Goal: Task Accomplishment & Management: Manage account settings

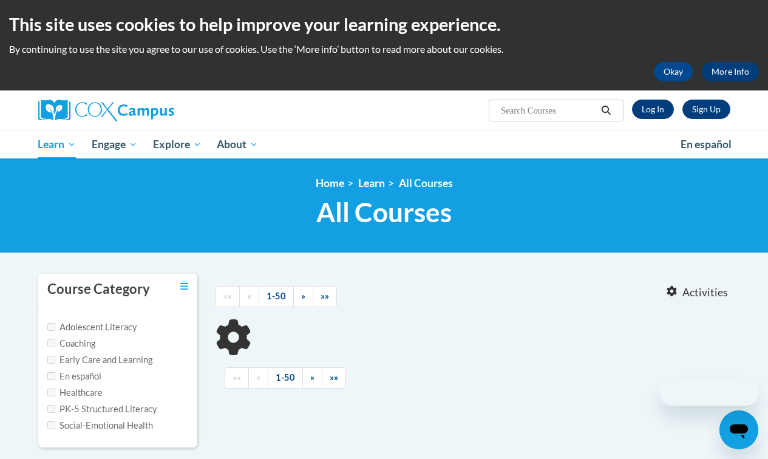
click at [643, 109] on link "Log In" at bounding box center [653, 109] width 42 height 19
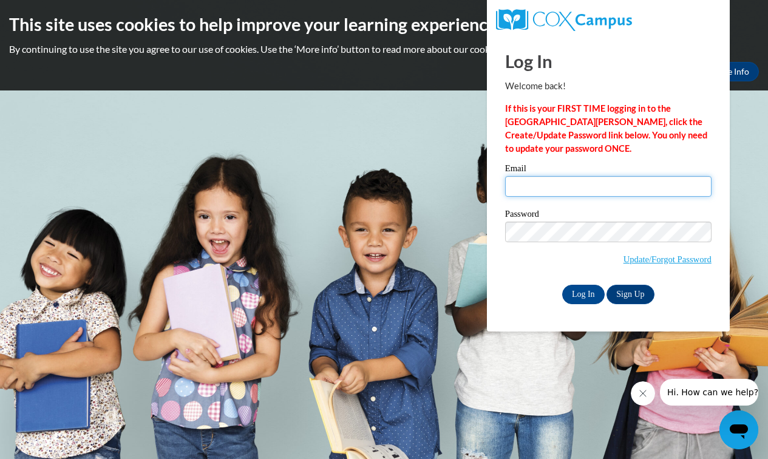
type input "rkestella@genoachristianacademy.org"
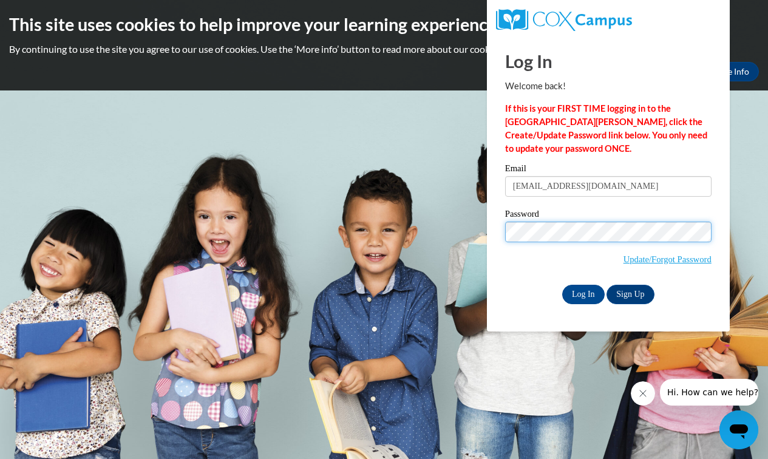
click at [582, 292] on input "Log In" at bounding box center [583, 294] width 42 height 19
click at [572, 295] on input "Log In" at bounding box center [583, 294] width 42 height 19
click at [655, 262] on link "Update/Forgot Password" at bounding box center [667, 259] width 88 height 10
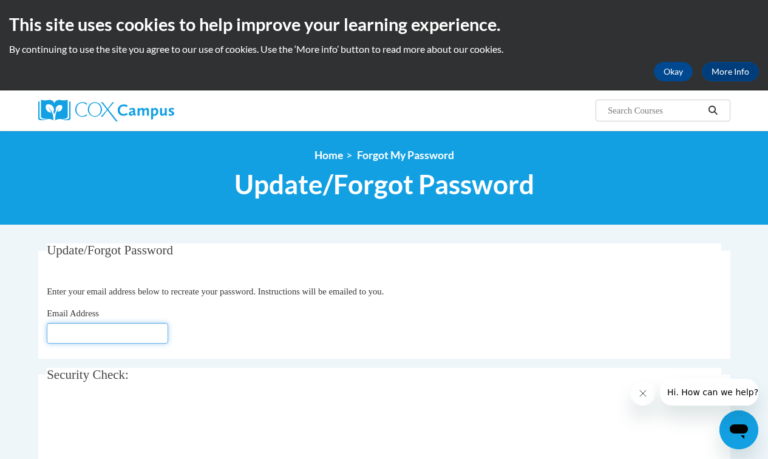
type input "[EMAIL_ADDRESS][DOMAIN_NAME]"
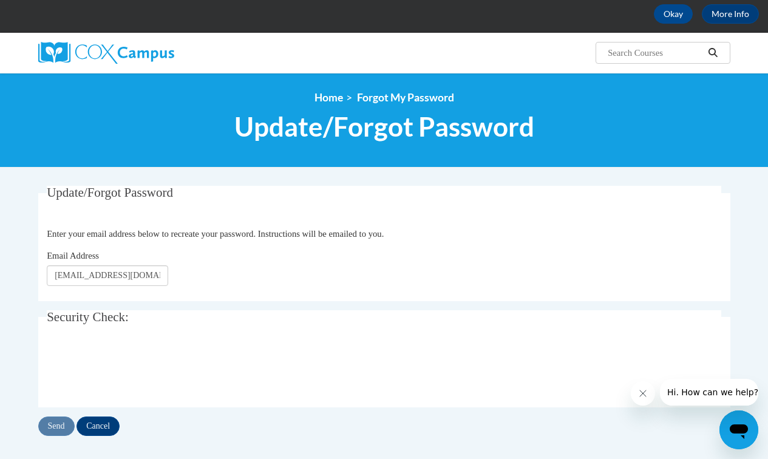
scroll to position [92, 0]
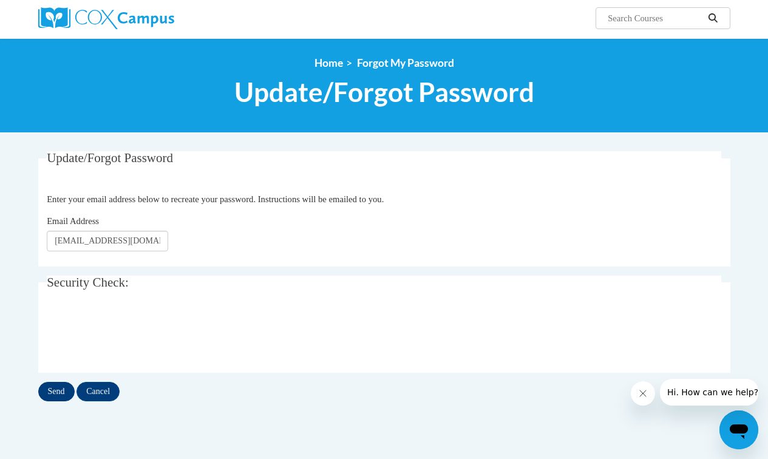
click at [66, 393] on input "Send" at bounding box center [56, 391] width 36 height 19
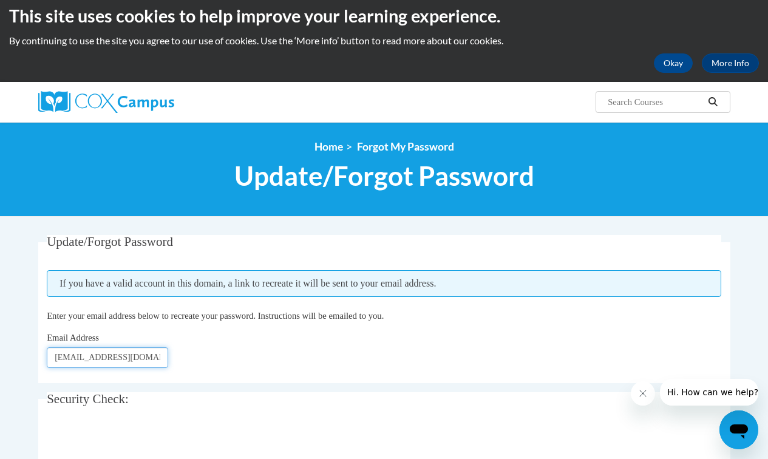
scroll to position [12, 0]
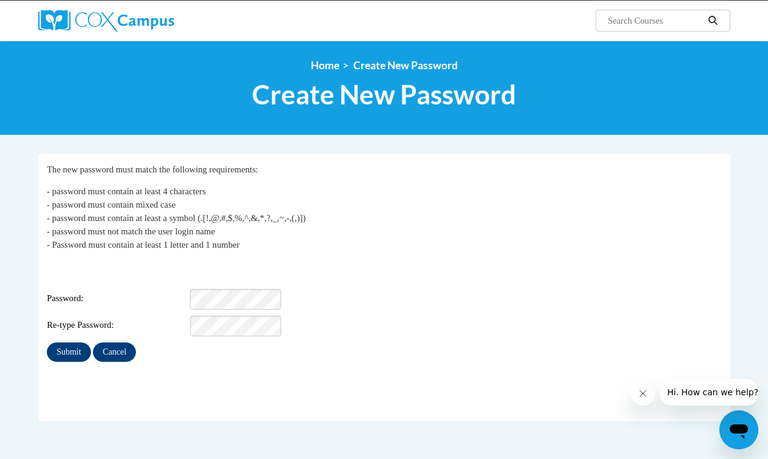
scroll to position [98, 0]
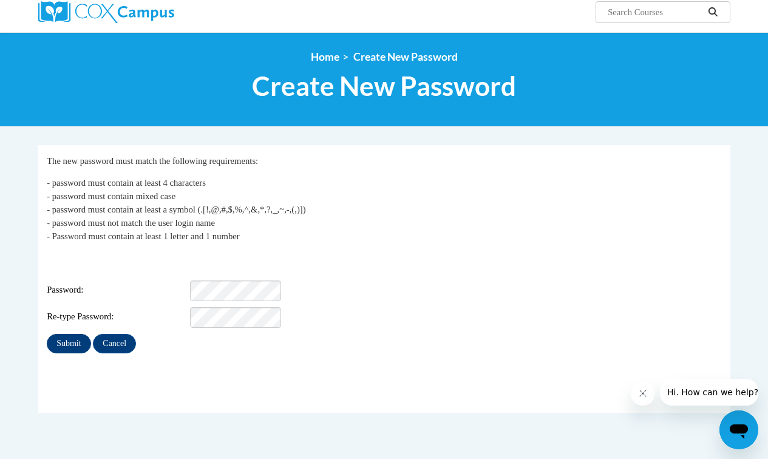
click at [77, 334] on input "Submit" at bounding box center [69, 343] width 44 height 19
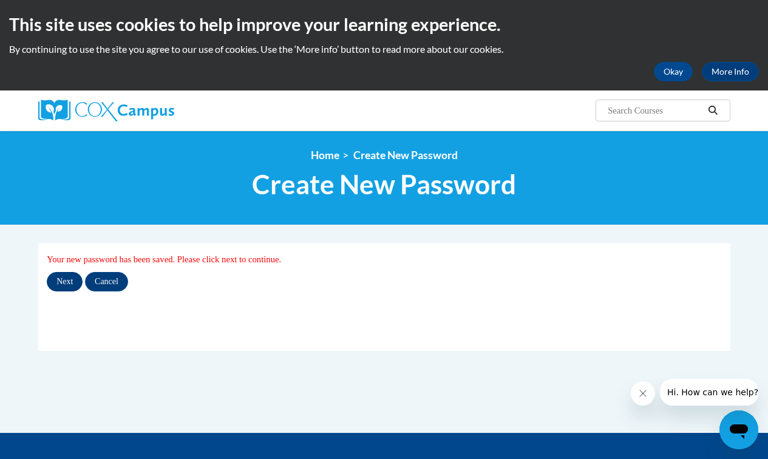
click at [64, 282] on input "Next" at bounding box center [65, 281] width 36 height 19
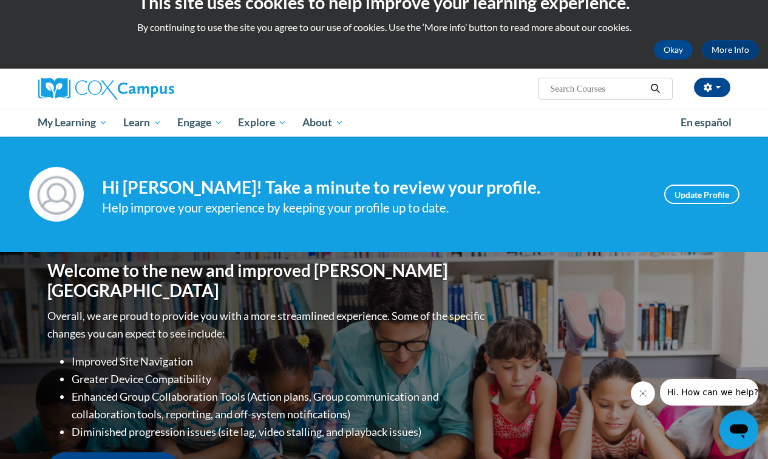
scroll to position [23, 0]
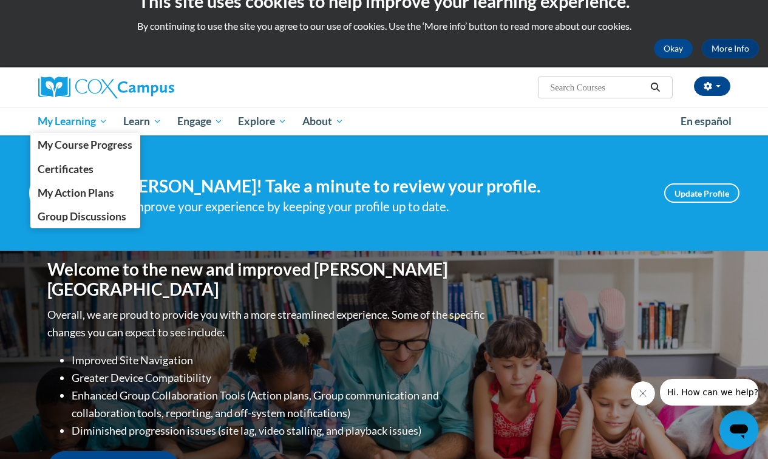
click at [78, 123] on span "My Learning" at bounding box center [73, 121] width 70 height 15
click at [86, 141] on span "My Course Progress" at bounding box center [85, 144] width 95 height 13
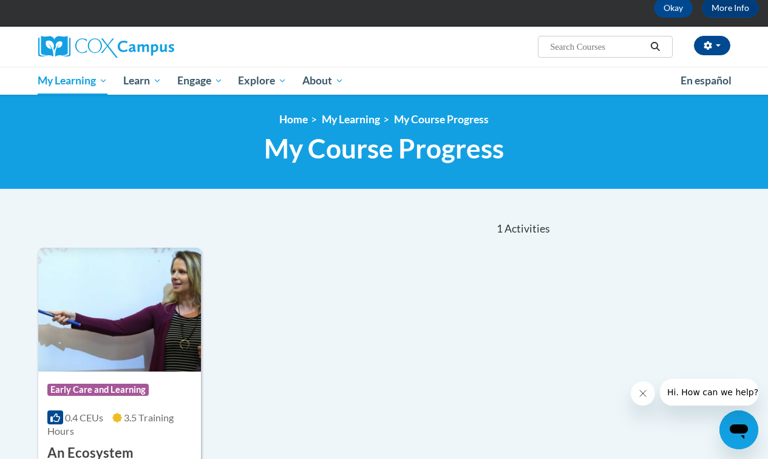
scroll to position [98, 0]
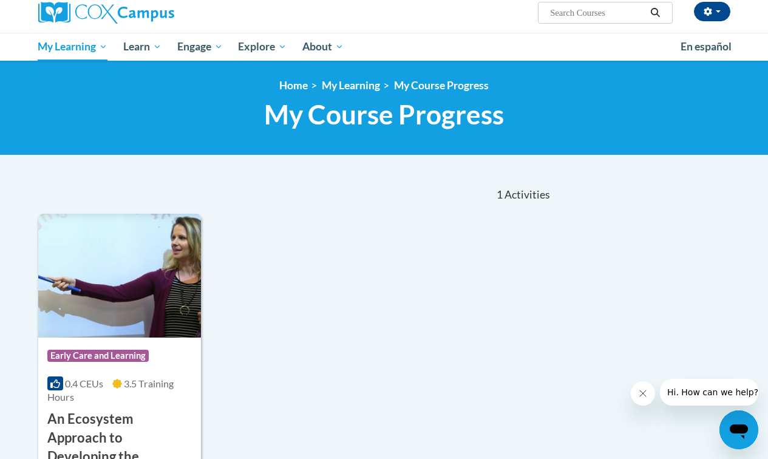
click at [79, 305] on img at bounding box center [119, 276] width 163 height 124
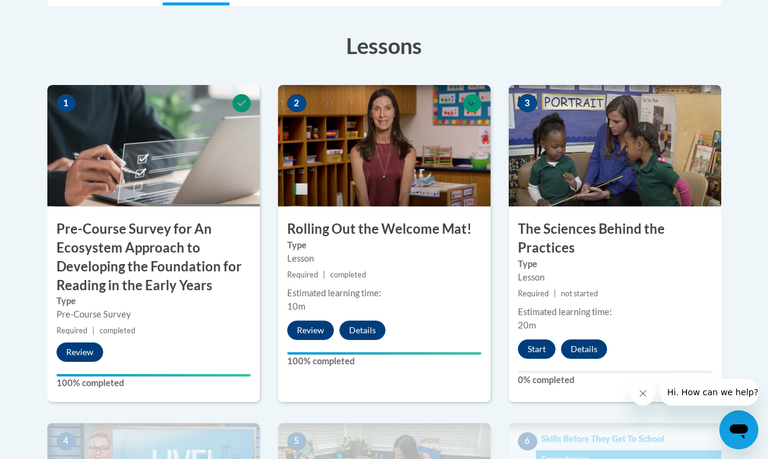
scroll to position [390, 0]
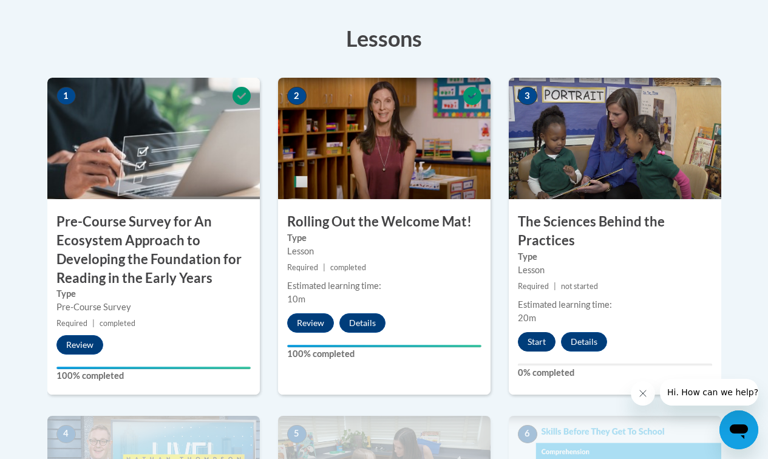
click at [548, 334] on button "Start" at bounding box center [537, 341] width 38 height 19
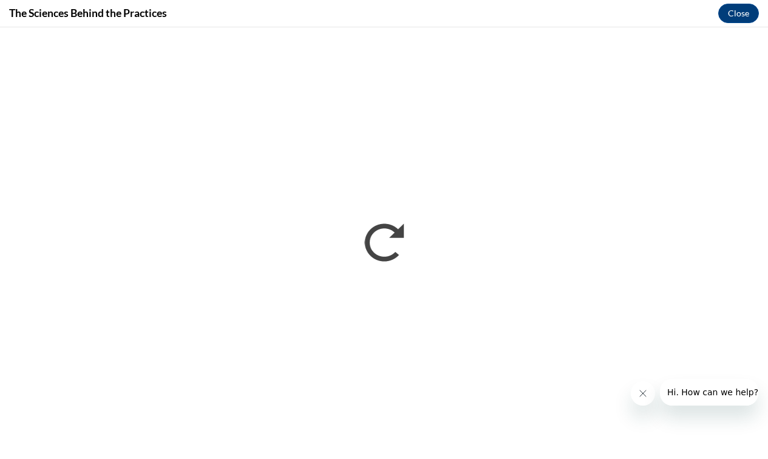
scroll to position [0, 0]
click at [646, 392] on icon "Close message from company" at bounding box center [643, 393] width 10 height 10
